Goal: Communication & Community: Participate in discussion

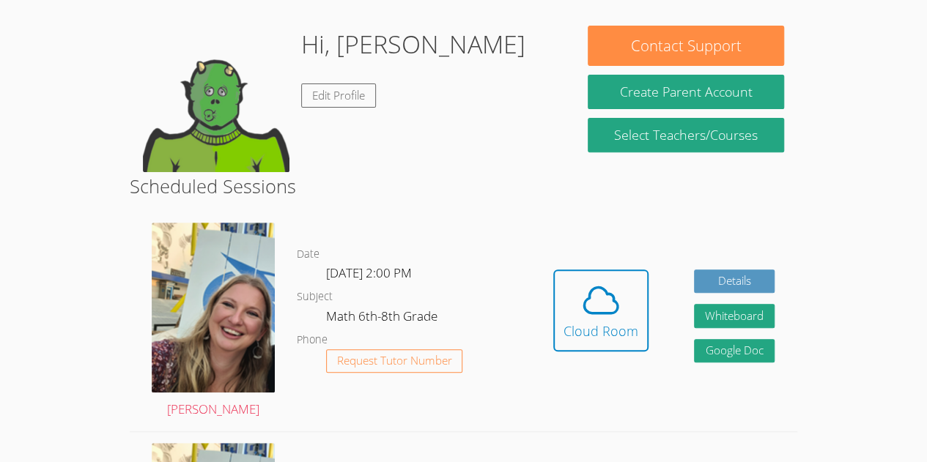
scroll to position [214, 0]
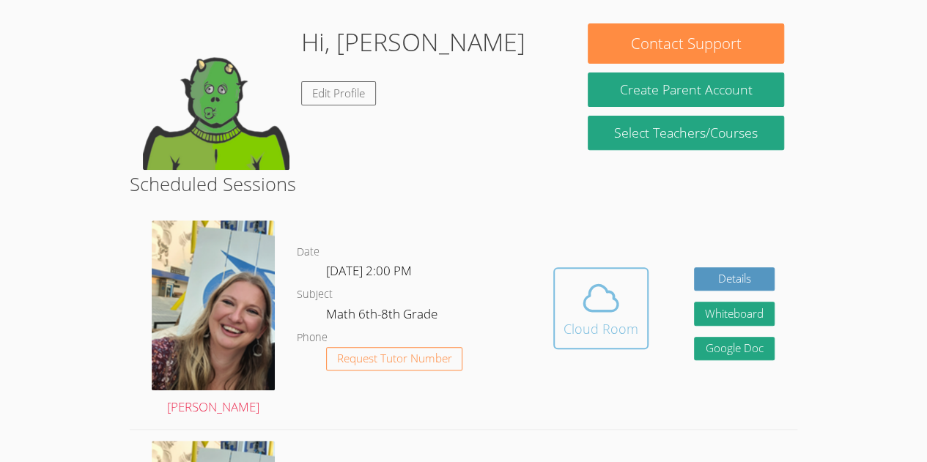
click at [584, 316] on icon at bounding box center [600, 298] width 41 height 41
click at [598, 322] on div "Cloud Room" at bounding box center [600, 329] width 75 height 21
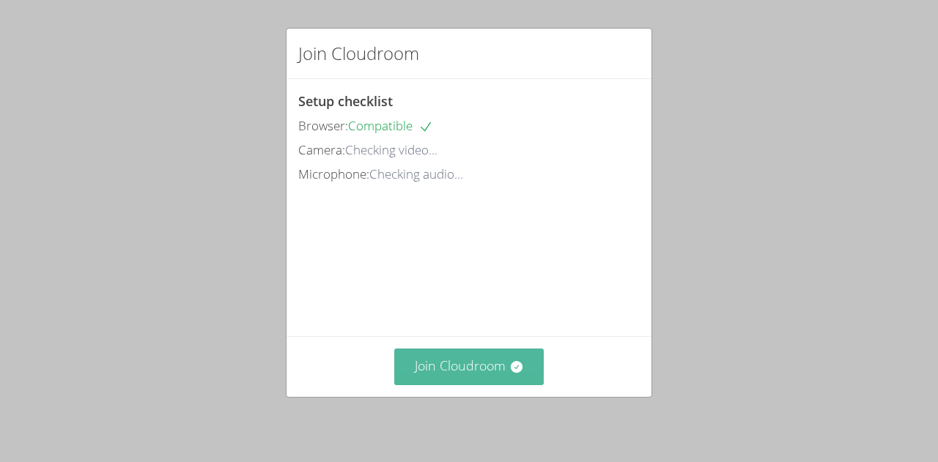
click at [402, 377] on button "Join Cloudroom" at bounding box center [469, 367] width 150 height 36
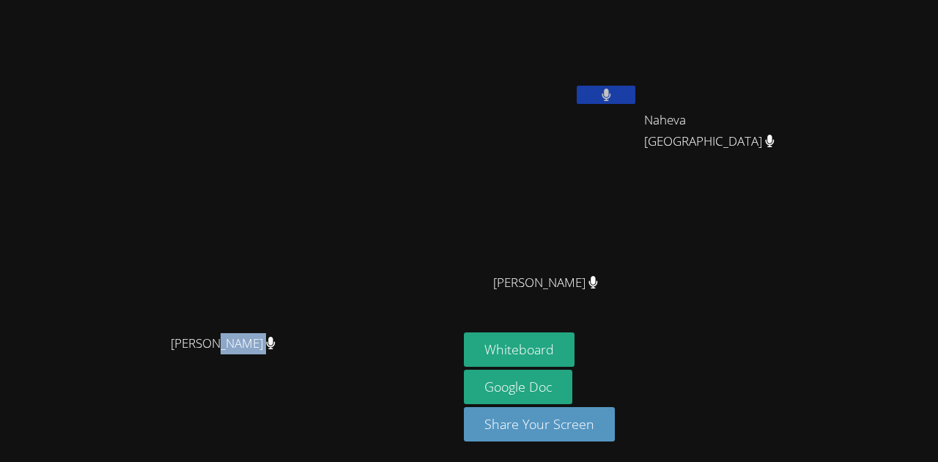
drag, startPoint x: 274, startPoint y: 360, endPoint x: 353, endPoint y: 383, distance: 82.5
click at [353, 383] on div "Sarah Skonicki" at bounding box center [229, 356] width 446 height 59
drag, startPoint x: 228, startPoint y: 390, endPoint x: 379, endPoint y: 404, distance: 152.3
click at [379, 386] on div "Sarah Skonicki" at bounding box center [229, 356] width 446 height 59
click at [339, 223] on video at bounding box center [229, 201] width 220 height 251
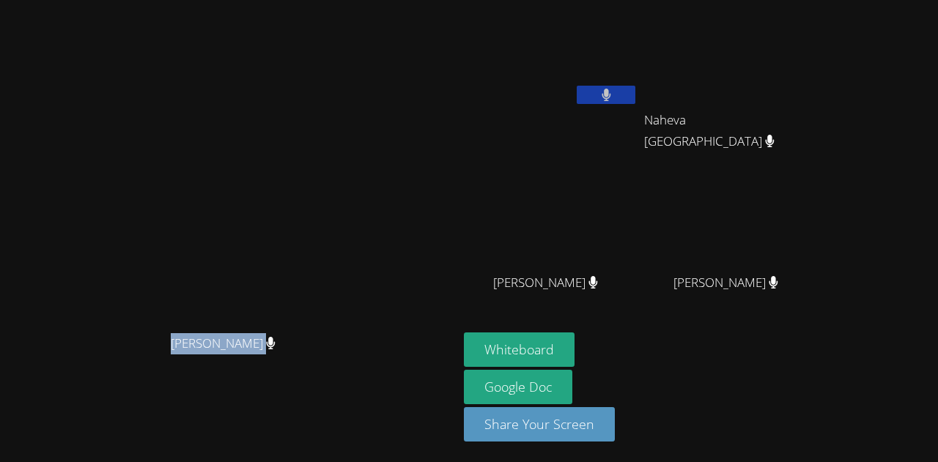
click at [339, 151] on video at bounding box center [229, 201] width 220 height 251
click at [161, 386] on div "Sarah Skonicki" at bounding box center [229, 356] width 446 height 59
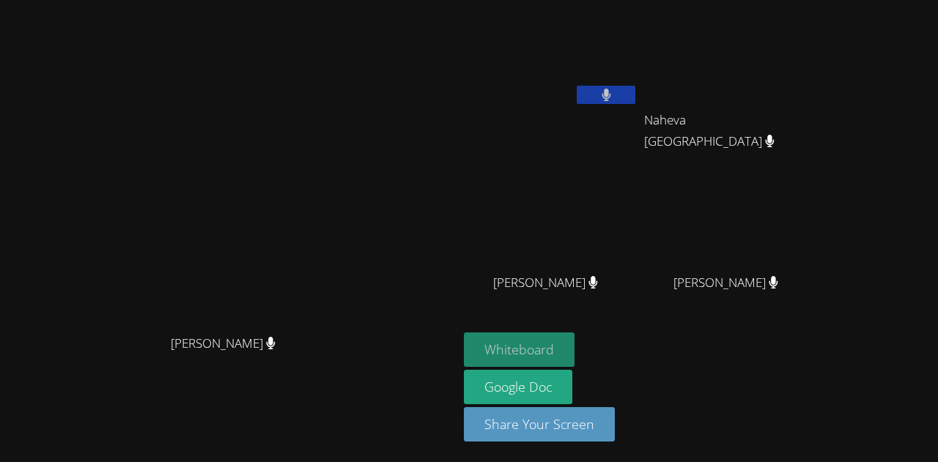
click at [574, 357] on button "Whiteboard" at bounding box center [519, 350] width 111 height 34
click at [267, 111] on video at bounding box center [229, 201] width 220 height 251
click at [574, 349] on button "Whiteboard" at bounding box center [519, 350] width 111 height 34
click at [638, 179] on video at bounding box center [551, 217] width 174 height 98
click at [635, 100] on button at bounding box center [606, 95] width 59 height 18
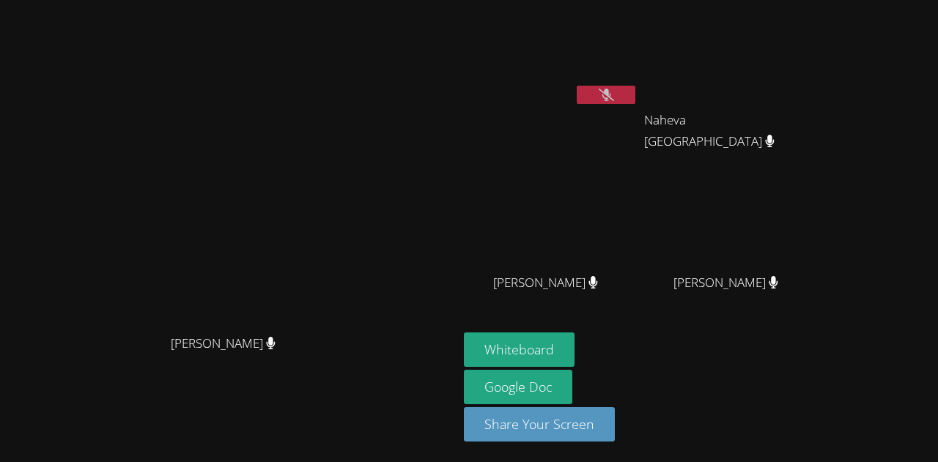
click at [635, 96] on button at bounding box center [606, 95] width 59 height 18
click at [339, 164] on video at bounding box center [229, 201] width 220 height 251
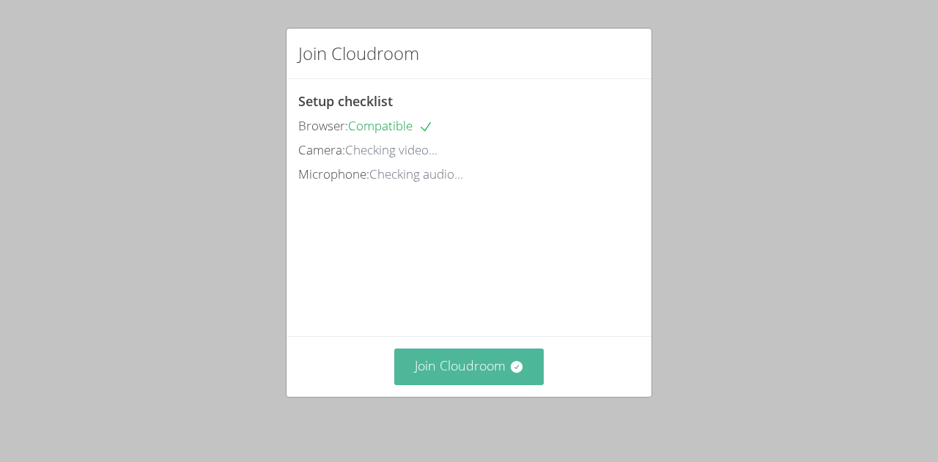
click at [469, 365] on button "Join Cloudroom" at bounding box center [469, 367] width 150 height 36
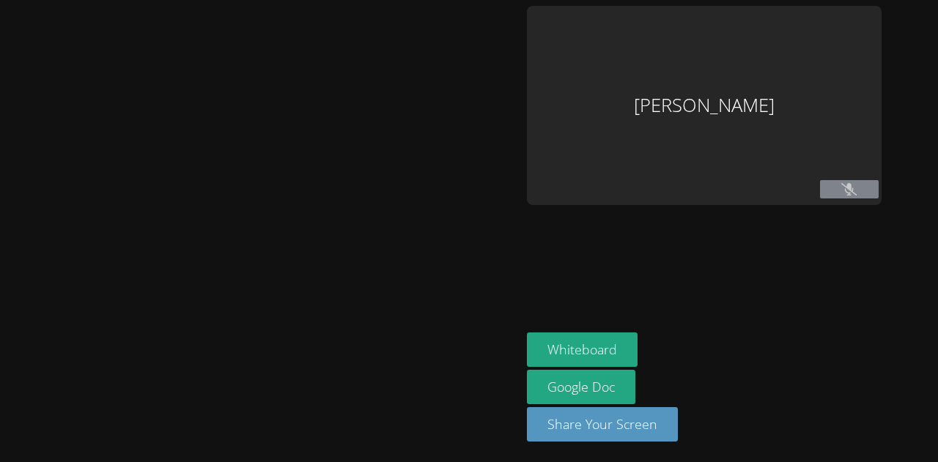
click at [469, 365] on div at bounding box center [260, 231] width 509 height 451
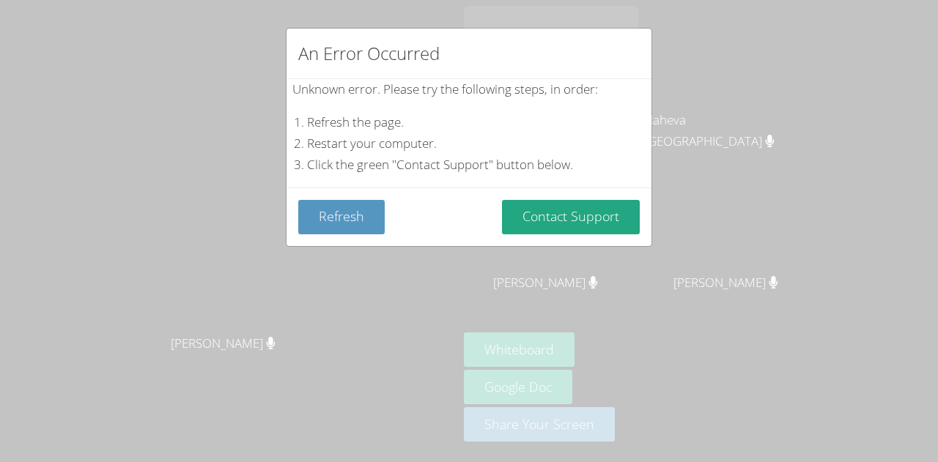
click at [64, 224] on div "An Error Occurred Unknown error. Please try the following steps, in order: Refr…" at bounding box center [469, 231] width 938 height 462
click at [338, 214] on button "Refresh" at bounding box center [341, 217] width 86 height 34
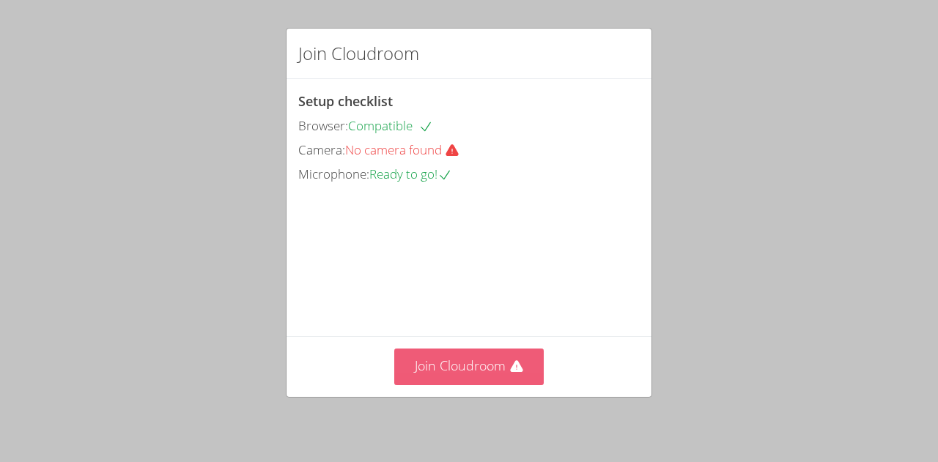
click at [430, 379] on button "Join Cloudroom" at bounding box center [469, 367] width 150 height 36
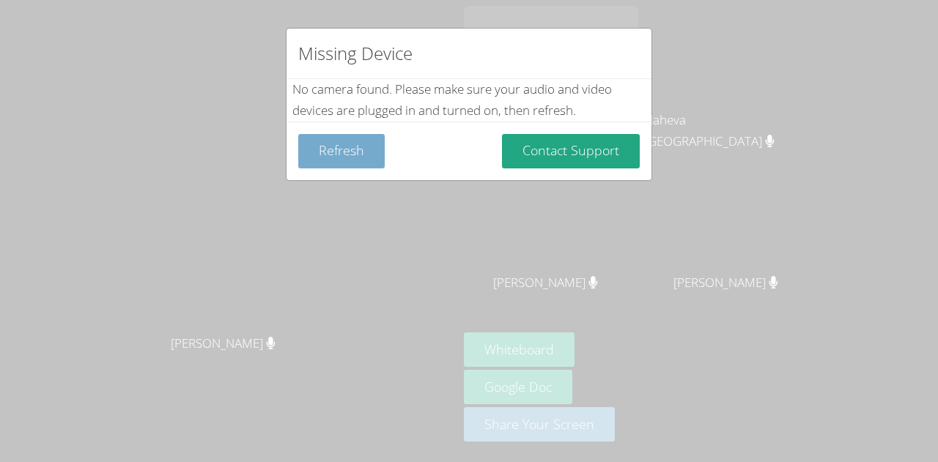
click at [357, 152] on button "Refresh" at bounding box center [341, 151] width 86 height 34
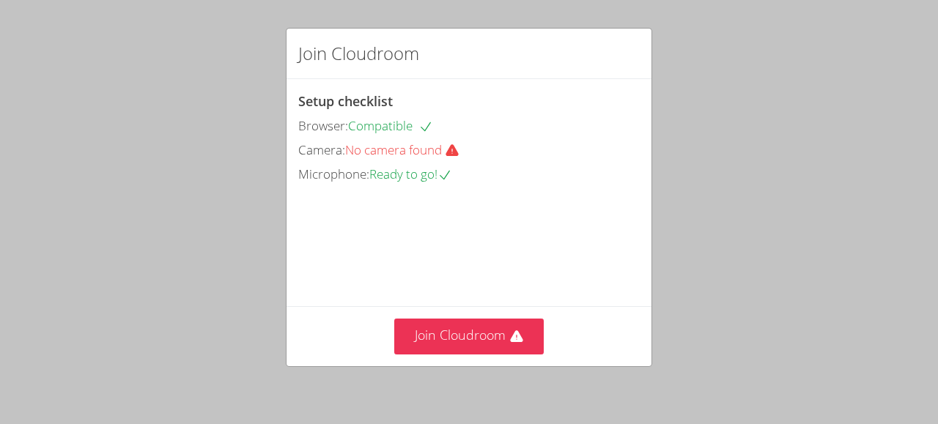
drag, startPoint x: 790, startPoint y: 237, endPoint x: 790, endPoint y: 199, distance: 38.1
click at [790, 199] on div "Join Cloudroom Setup checklist Browser: Compatible Camera: No camera found Micr…" at bounding box center [469, 212] width 938 height 424
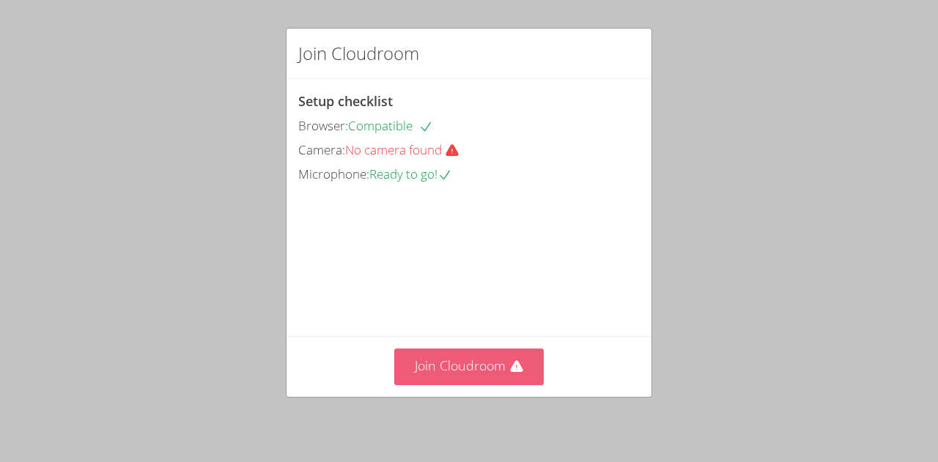
click at [486, 371] on button "Join Cloudroom" at bounding box center [469, 367] width 150 height 36
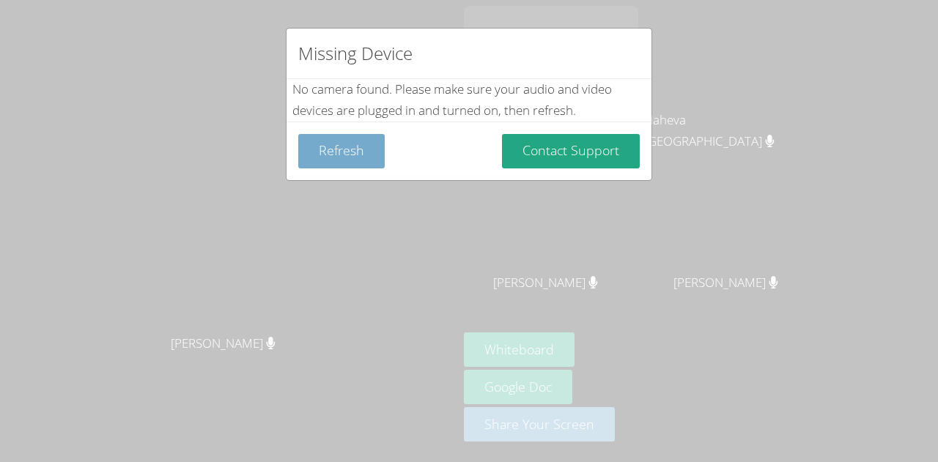
click at [366, 142] on button "Refresh" at bounding box center [341, 151] width 86 height 34
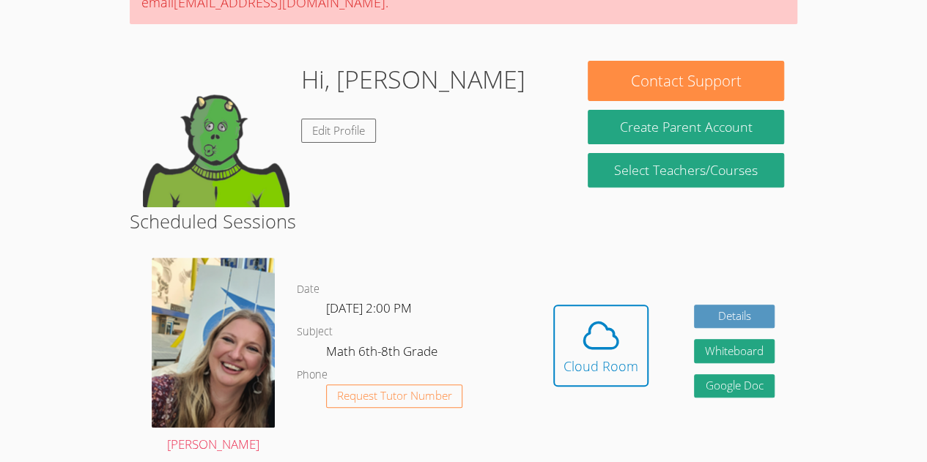
scroll to position [179, 0]
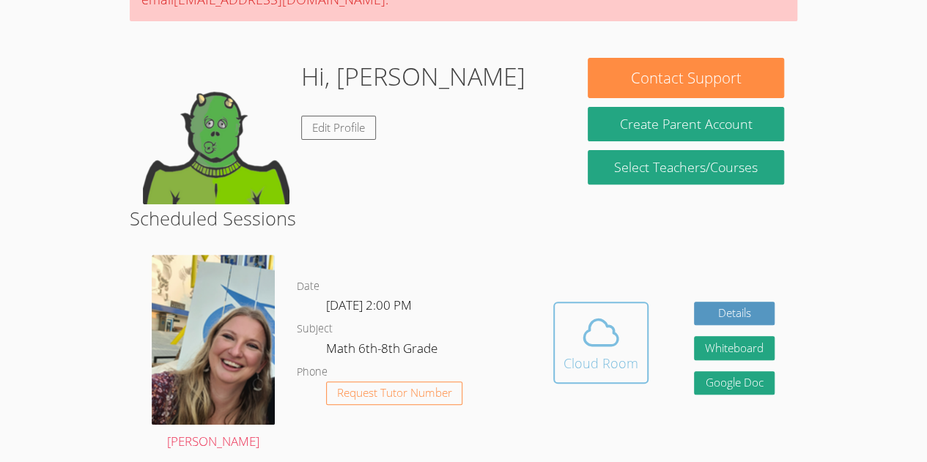
click at [599, 350] on icon at bounding box center [600, 332] width 41 height 41
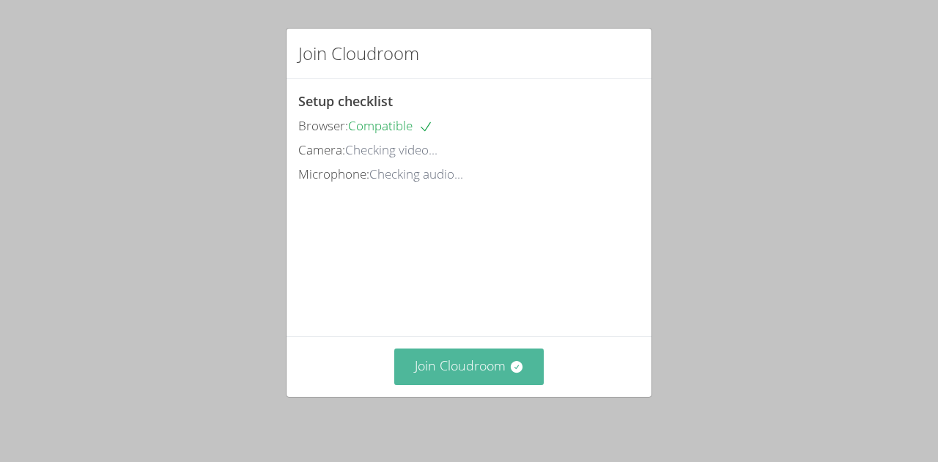
click at [433, 382] on button "Join Cloudroom" at bounding box center [469, 367] width 150 height 36
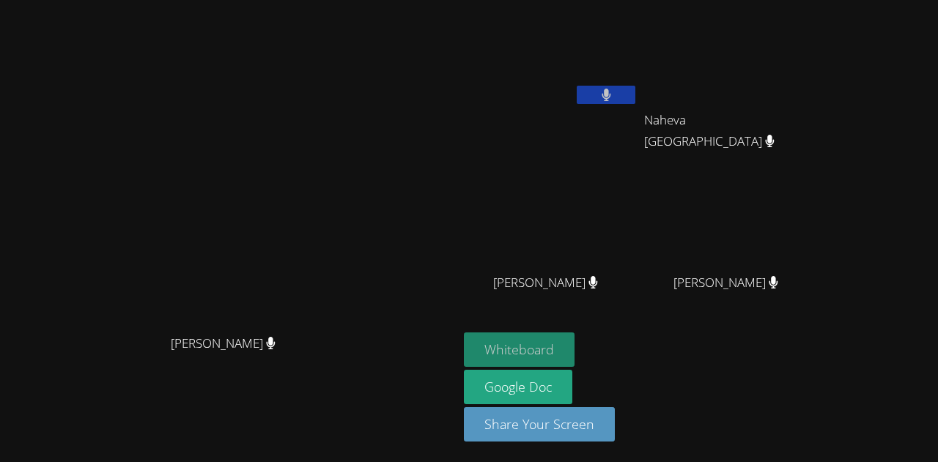
click at [574, 347] on button "Whiteboard" at bounding box center [519, 350] width 111 height 34
